Goal: Information Seeking & Learning: Learn about a topic

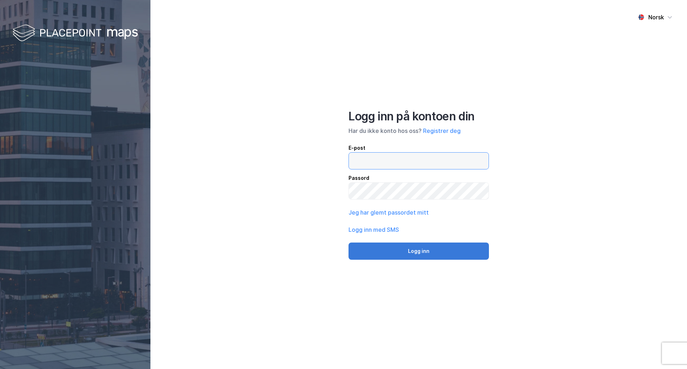
type input "[EMAIL_ADDRESS][DOMAIN_NAME]"
click at [440, 253] on button "Logg inn" at bounding box center [419, 251] width 141 height 17
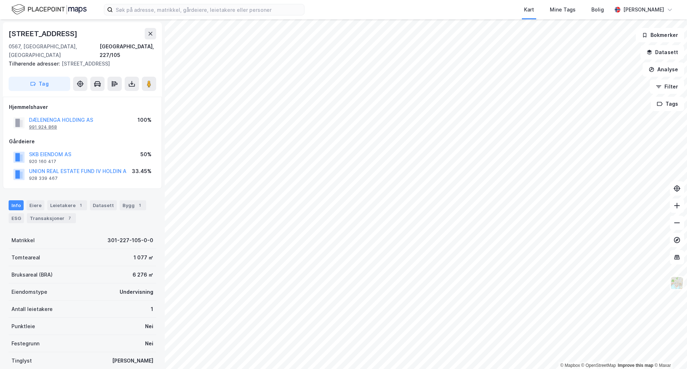
click at [50, 124] on div "991 924 868" at bounding box center [43, 127] width 28 height 6
drag, startPoint x: 147, startPoint y: 54, endPoint x: 60, endPoint y: 57, distance: 87.5
click at [60, 60] on div "Tilhørende adresser: [STREET_ADDRESS]" at bounding box center [80, 64] width 142 height 9
copy div "[STREET_ADDRESS]"
click at [59, 200] on div "Leietakere 1" at bounding box center [67, 205] width 40 height 10
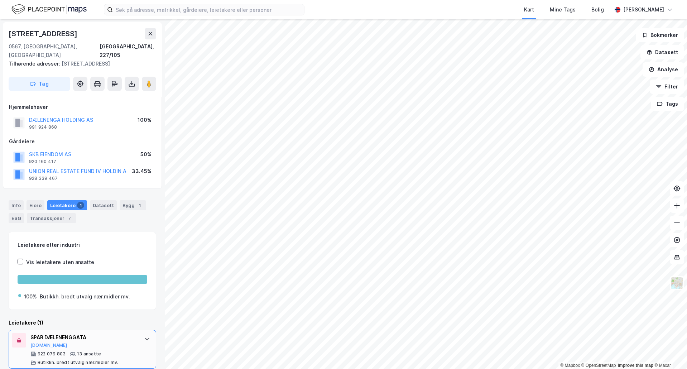
click at [52, 351] on div "922 079 803" at bounding box center [52, 354] width 28 height 6
click at [134, 330] on div "SPAR DÆLENENGGATA [DOMAIN_NAME] 922 079 803 13 ansatte Butikkh. bredt utvalg næ…" at bounding box center [83, 349] width 148 height 39
click at [54, 351] on div "922 079 803" at bounding box center [52, 354] width 28 height 6
click at [52, 333] on div "SPAR DÆLENENGGATA" at bounding box center [83, 337] width 107 height 9
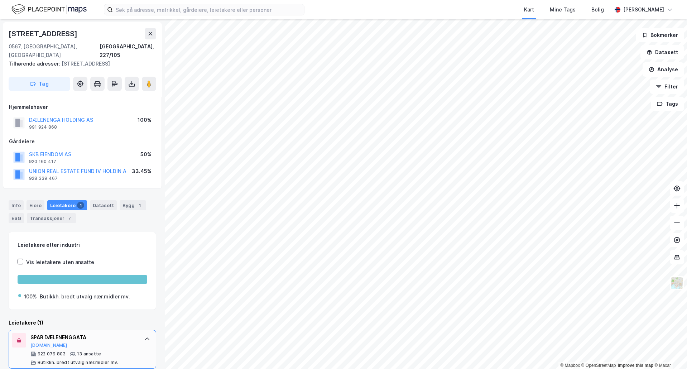
click at [46, 351] on div "922 079 803" at bounding box center [52, 354] width 28 height 6
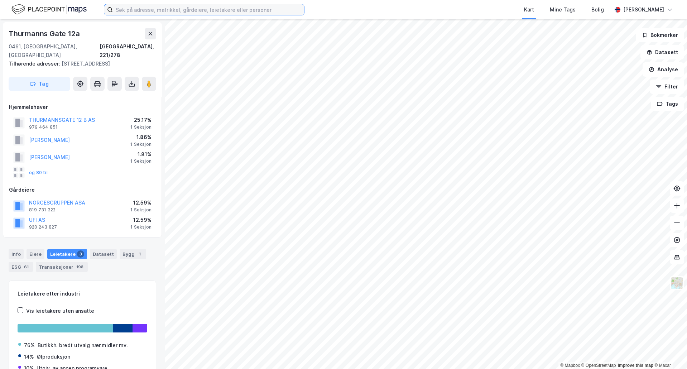
click at [126, 8] on input at bounding box center [208, 9] width 191 height 11
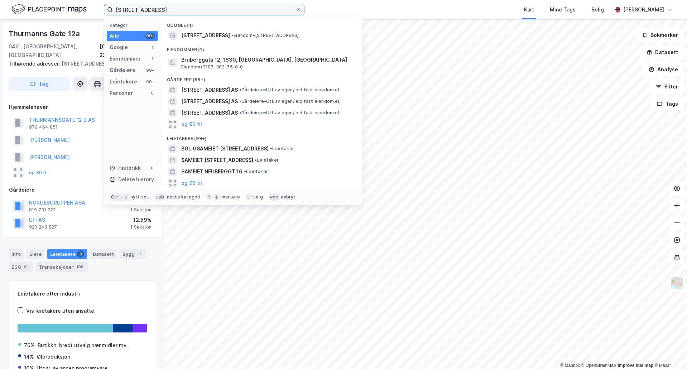
click at [146, 8] on input "[STREET_ADDRESS]" at bounding box center [204, 9] width 183 height 11
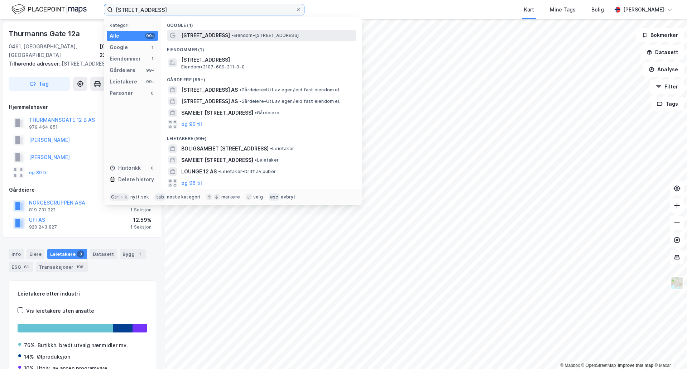
type input "[STREET_ADDRESS]"
click at [221, 37] on div "[STREET_ADDRESS] • Eiendom • [STREET_ADDRESS]" at bounding box center [267, 35] width 173 height 9
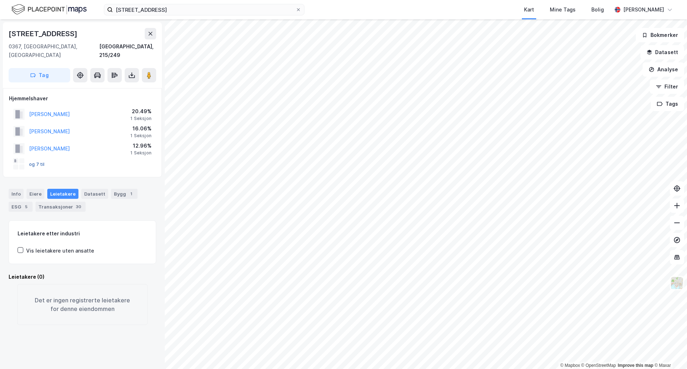
click at [0, 0] on button "og 7 til" at bounding box center [0, 0] width 0 height 0
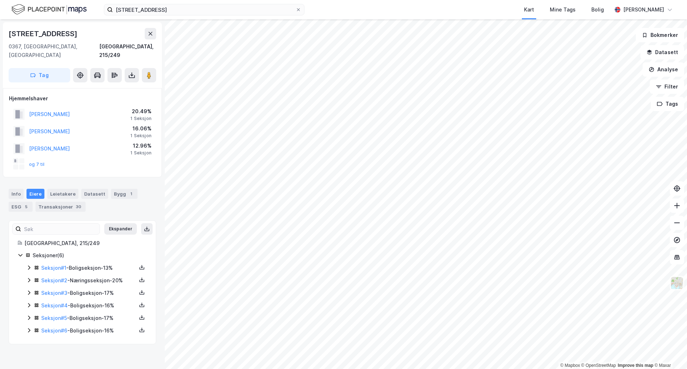
click at [31, 277] on icon at bounding box center [29, 280] width 6 height 6
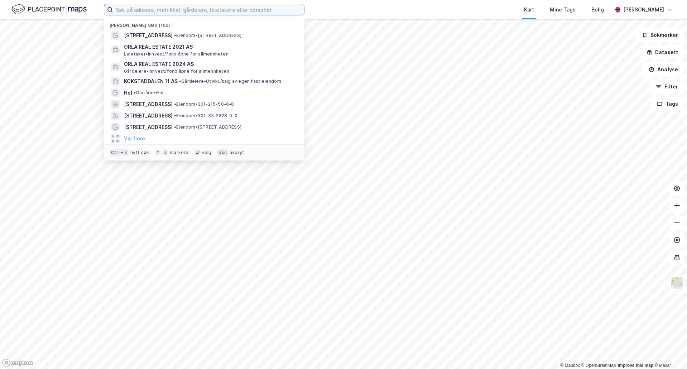
click at [133, 10] on input at bounding box center [208, 9] width 191 height 11
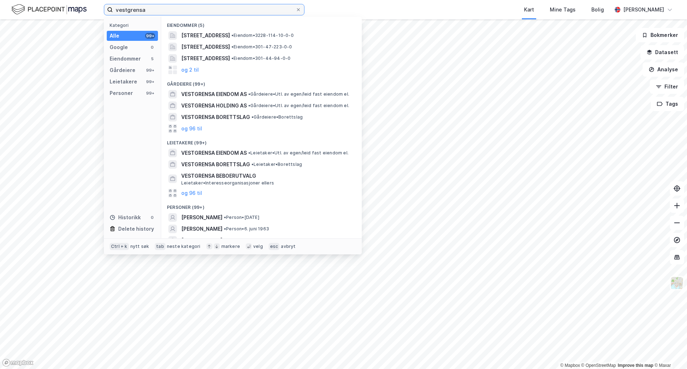
type input "vestgrensa"
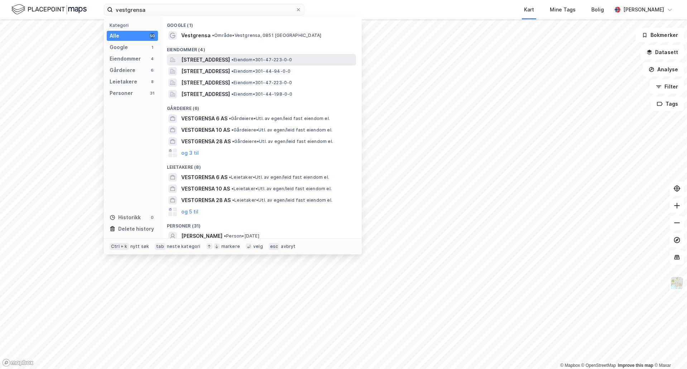
click at [230, 62] on span "Vestgrensa 1, 0851, OSLO, OSLO" at bounding box center [205, 60] width 49 height 9
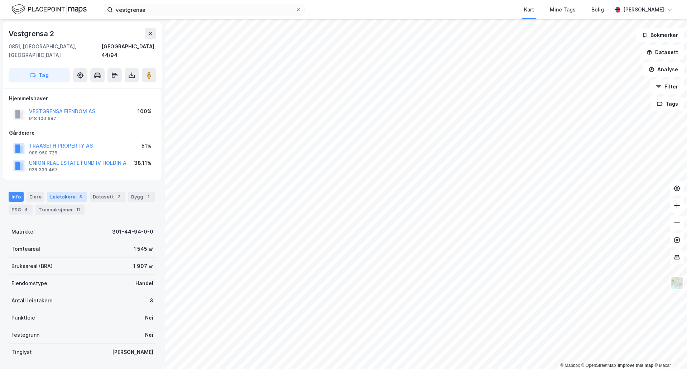
click at [62, 192] on div "Leietakere 3" at bounding box center [67, 197] width 40 height 10
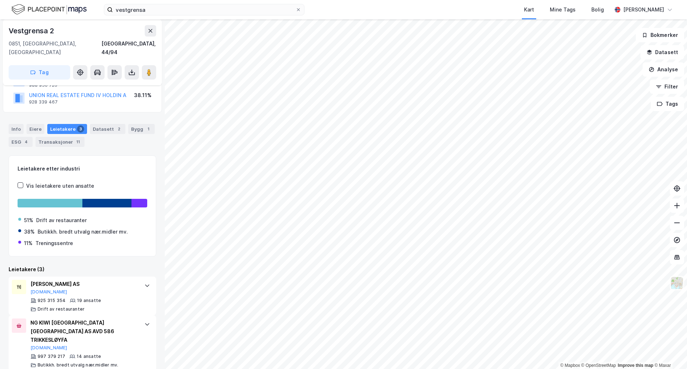
scroll to position [100, 0]
